Goal: Check status: Check status

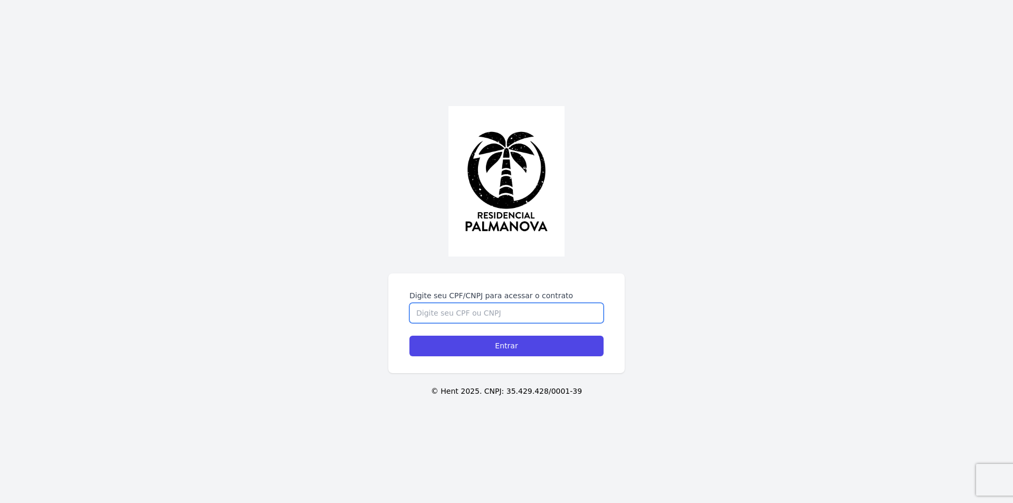
click at [441, 313] on input "Digite seu CPF/CNPJ para acessar o contrato" at bounding box center [507, 313] width 194 height 20
type input "19166049865"
click at [461, 361] on div "Digite seu CPF/CNPJ para acessar o contrato 19166049865 Entrar" at bounding box center [506, 323] width 236 height 100
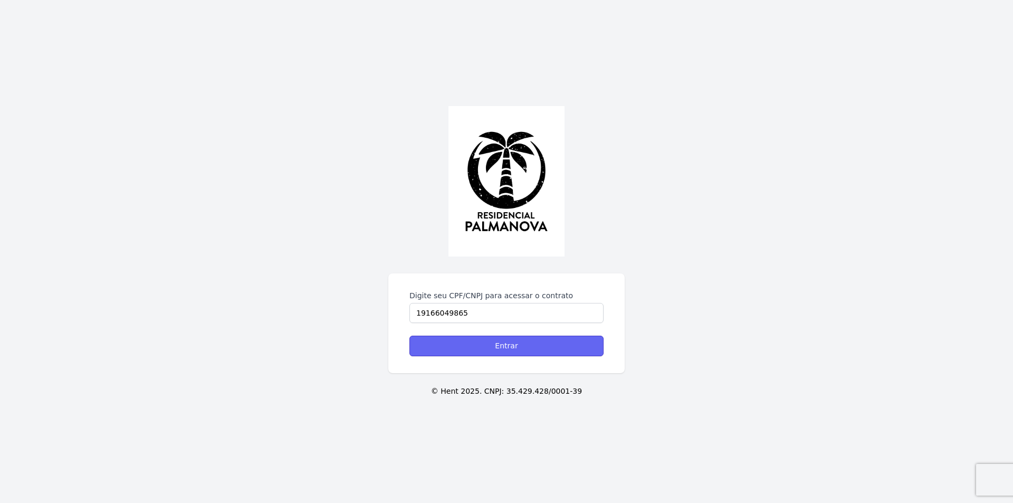
click at [475, 345] on input "Entrar" at bounding box center [507, 346] width 194 height 21
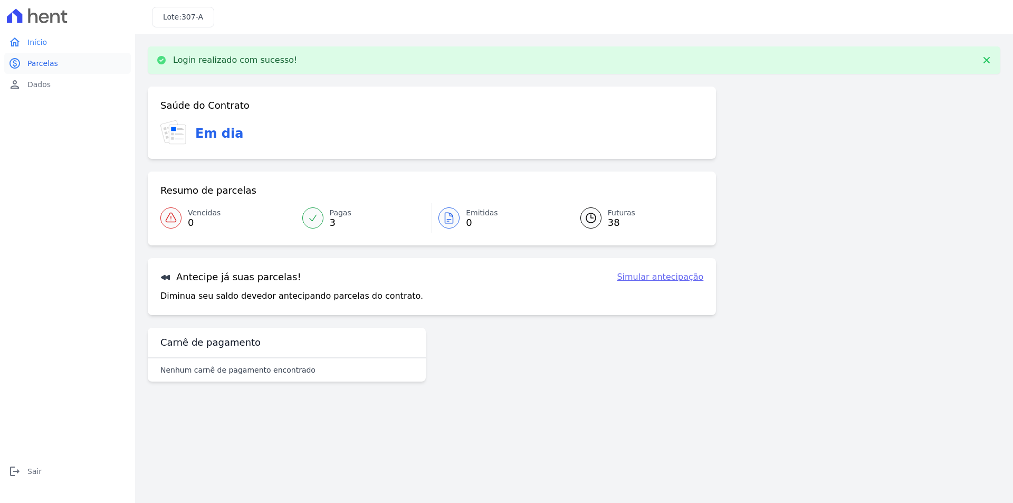
click at [53, 65] on span "Parcelas" at bounding box center [42, 63] width 31 height 11
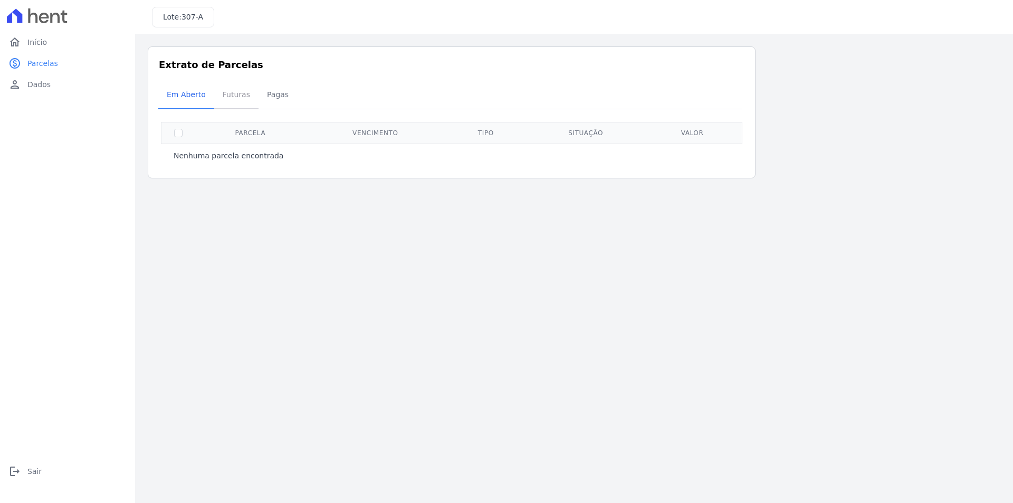
click at [238, 100] on span "Futuras" at bounding box center [236, 94] width 40 height 21
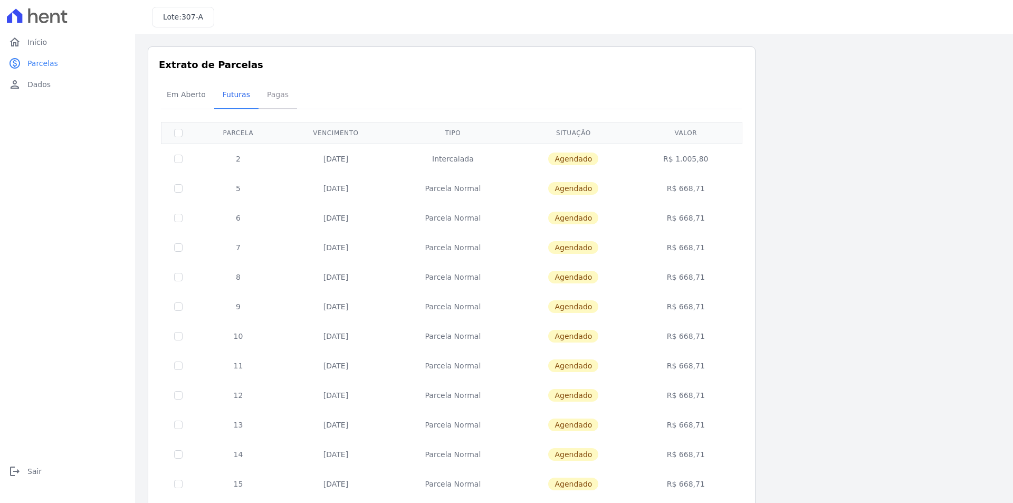
click at [274, 94] on span "Pagas" at bounding box center [278, 94] width 34 height 21
